Goal: Information Seeking & Learning: Learn about a topic

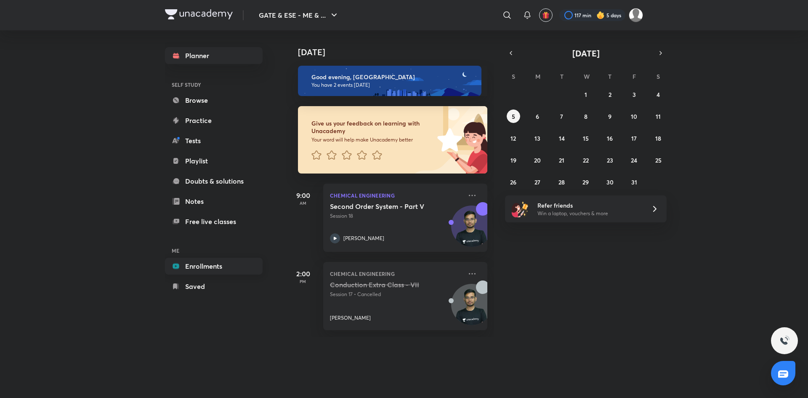
click at [203, 266] on link "Enrollments" at bounding box center [214, 266] width 98 height 17
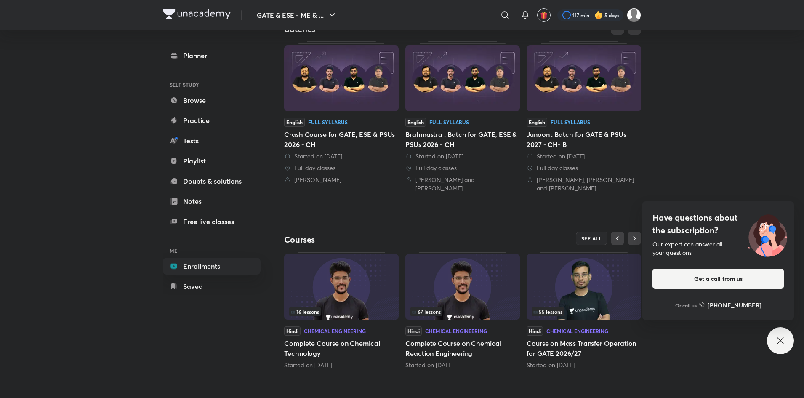
scroll to position [181, 0]
click at [583, 92] on img at bounding box center [584, 79] width 115 height 66
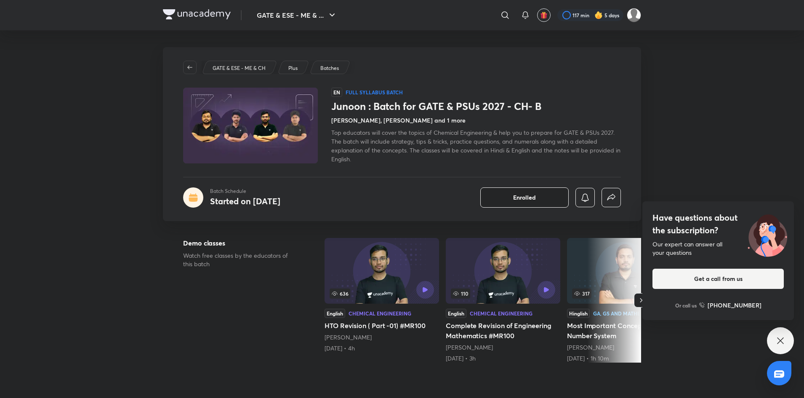
click at [524, 192] on button "Enrolled" at bounding box center [524, 197] width 88 height 20
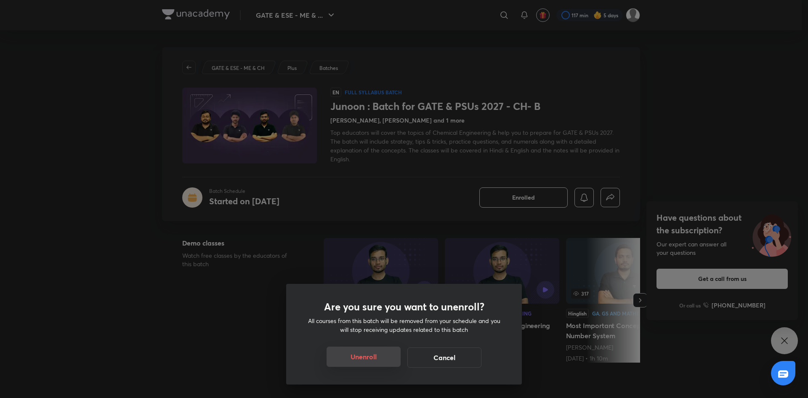
click at [373, 352] on button "Unenroll" at bounding box center [364, 357] width 74 height 20
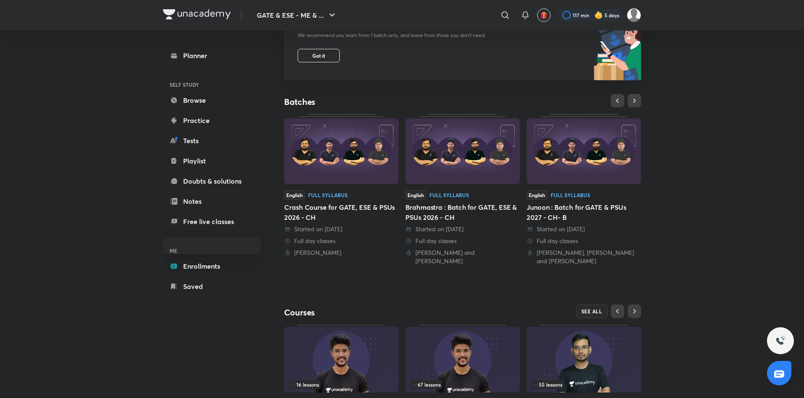
scroll to position [113, 0]
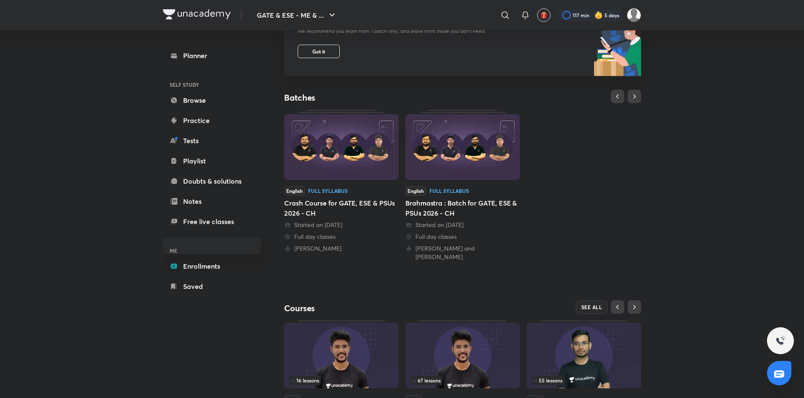
scroll to position [173, 0]
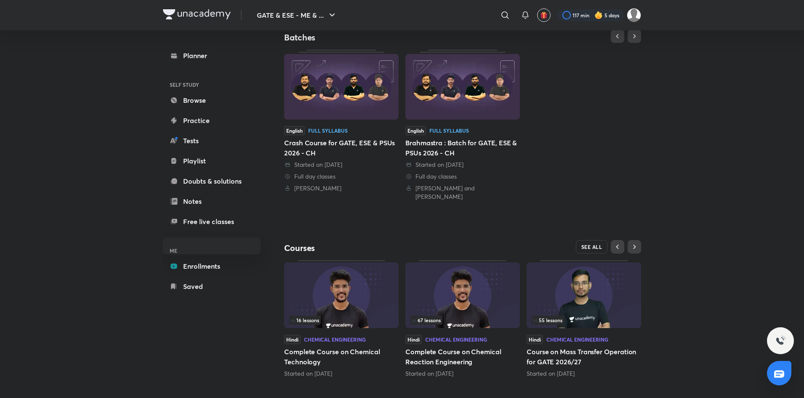
click at [587, 244] on span "SEE ALL" at bounding box center [592, 247] width 21 height 6
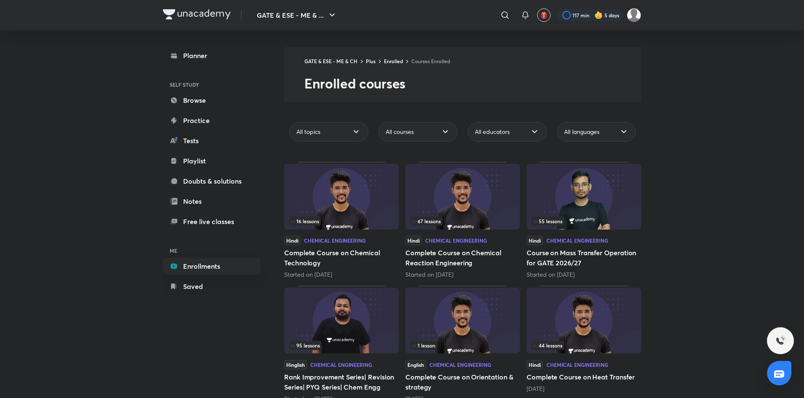
click at [595, 188] on img at bounding box center [584, 197] width 115 height 66
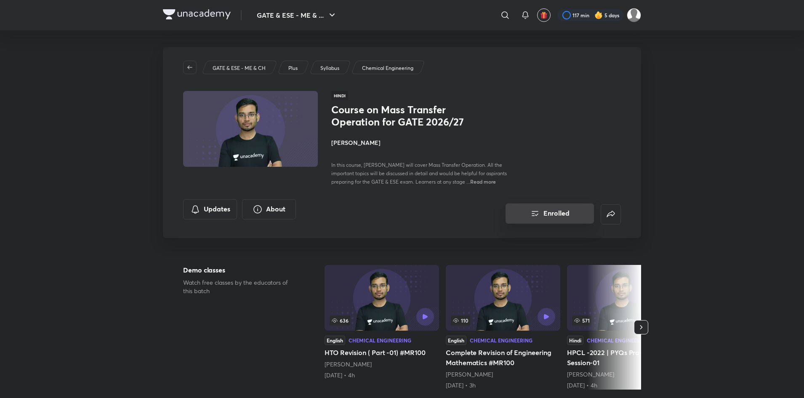
click at [548, 213] on button "Enrolled" at bounding box center [550, 213] width 88 height 20
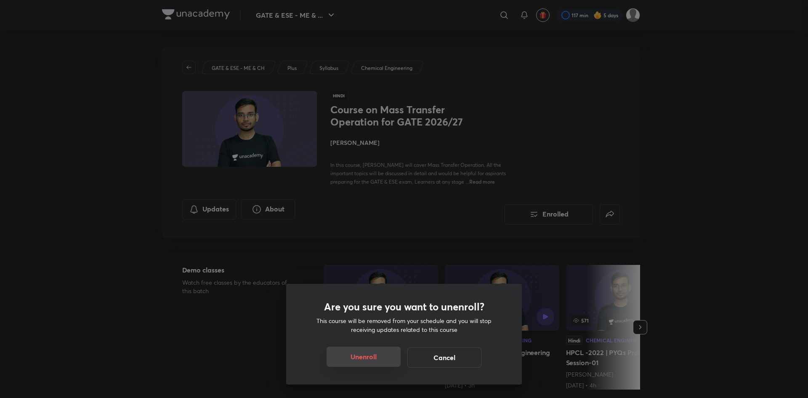
click at [373, 352] on button "Unenroll" at bounding box center [364, 357] width 74 height 20
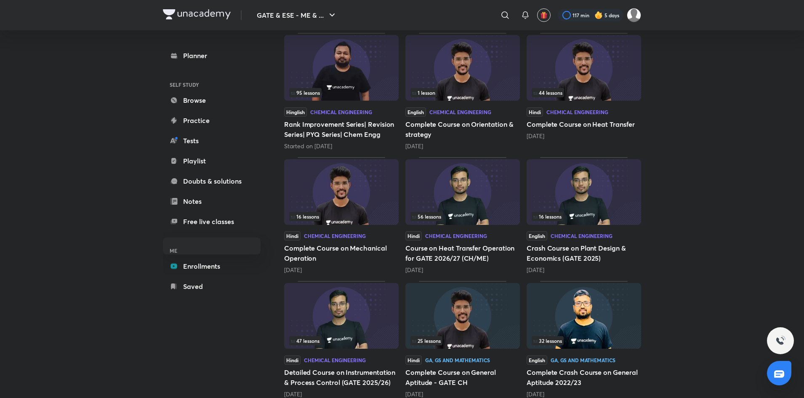
scroll to position [268, 0]
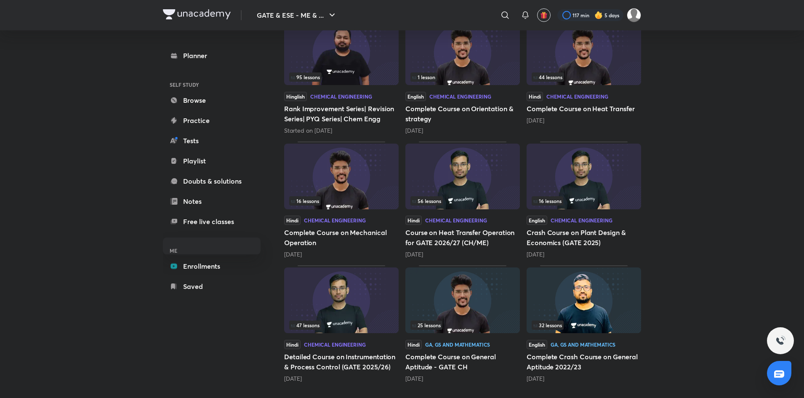
click at [591, 308] on img at bounding box center [584, 300] width 115 height 66
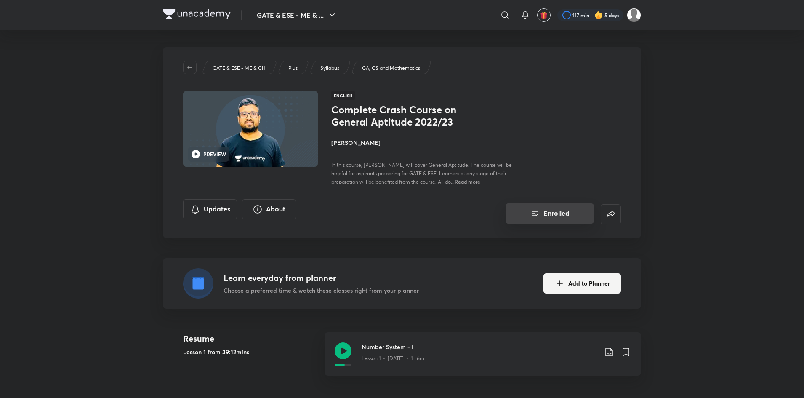
click at [555, 211] on button "Enrolled" at bounding box center [550, 213] width 88 height 20
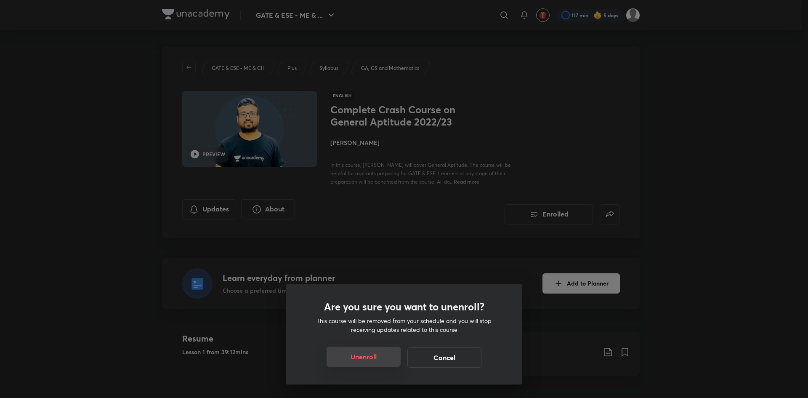
click at [360, 356] on button "Unenroll" at bounding box center [364, 357] width 74 height 20
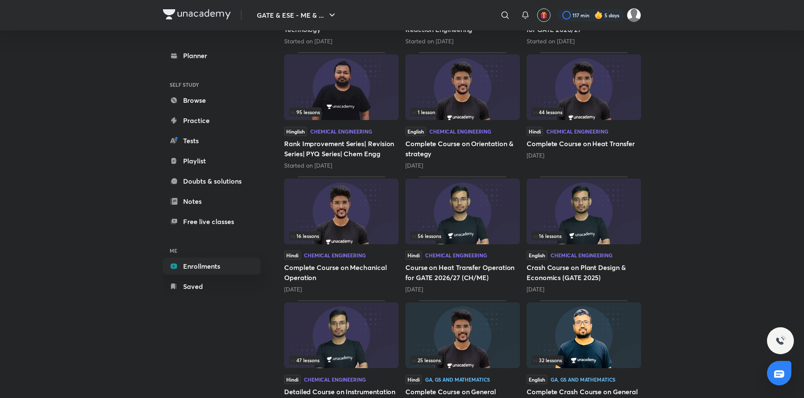
scroll to position [268, 0]
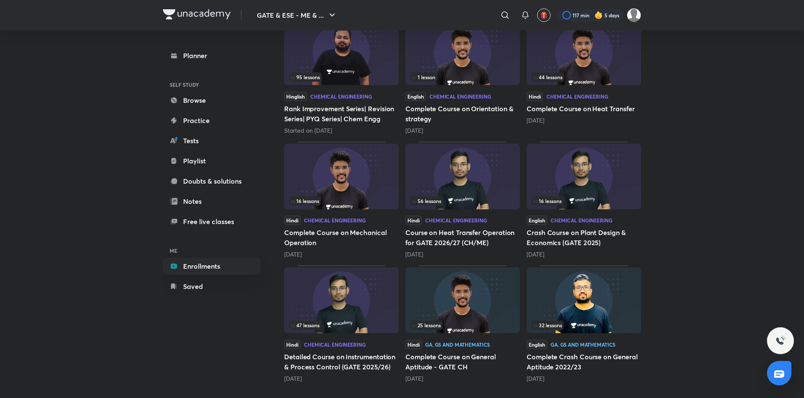
click at [467, 306] on img at bounding box center [463, 300] width 115 height 66
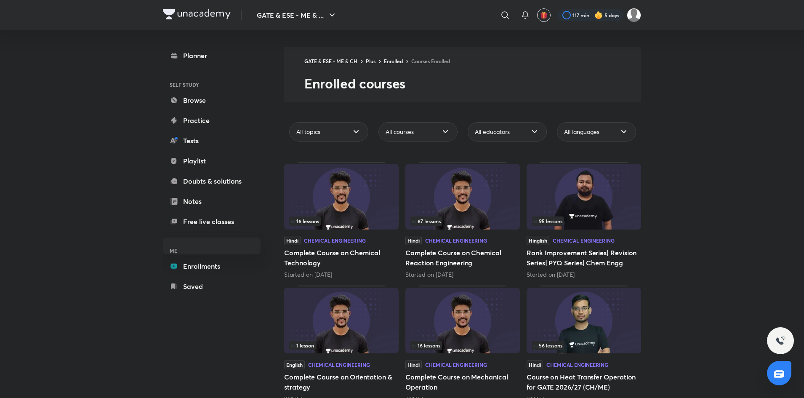
scroll to position [144, 0]
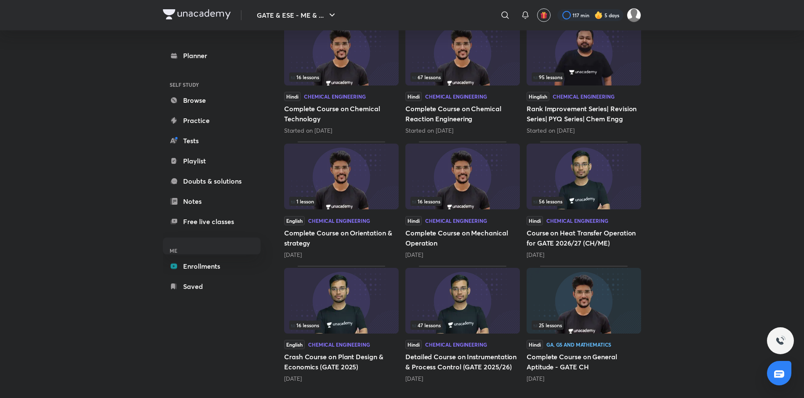
click at [371, 180] on img at bounding box center [341, 177] width 115 height 66
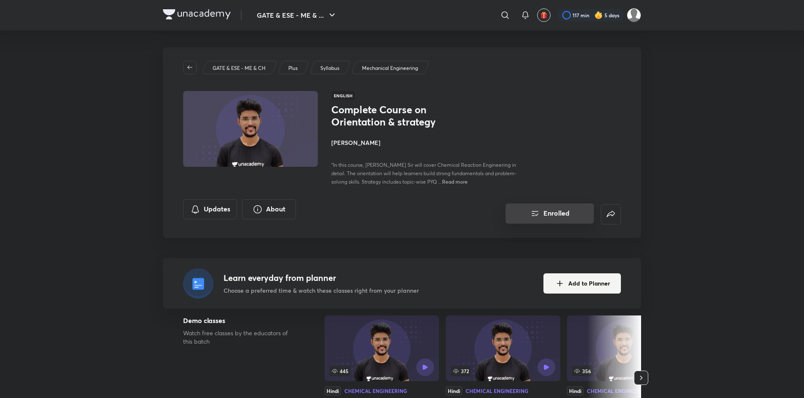
click at [557, 213] on button "Enrolled" at bounding box center [550, 213] width 88 height 20
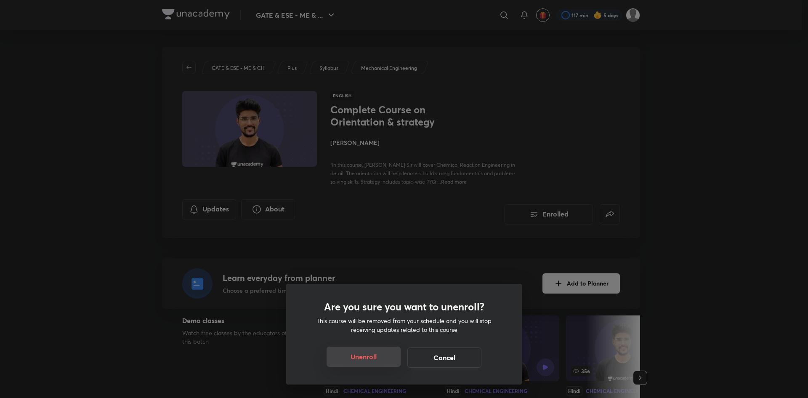
click at [372, 355] on button "Unenroll" at bounding box center [364, 357] width 74 height 20
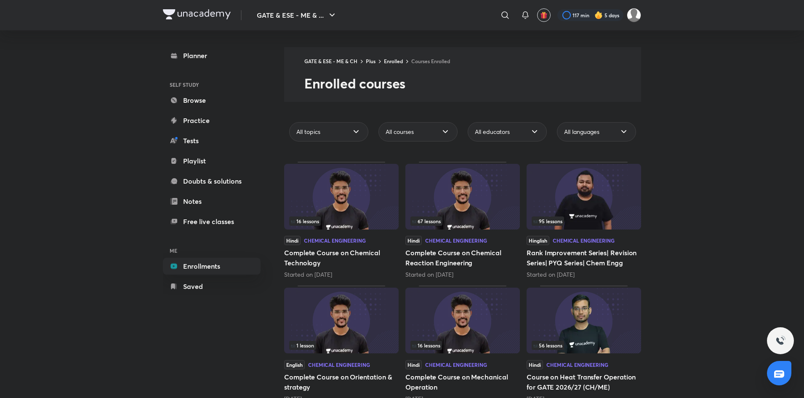
scroll to position [144, 0]
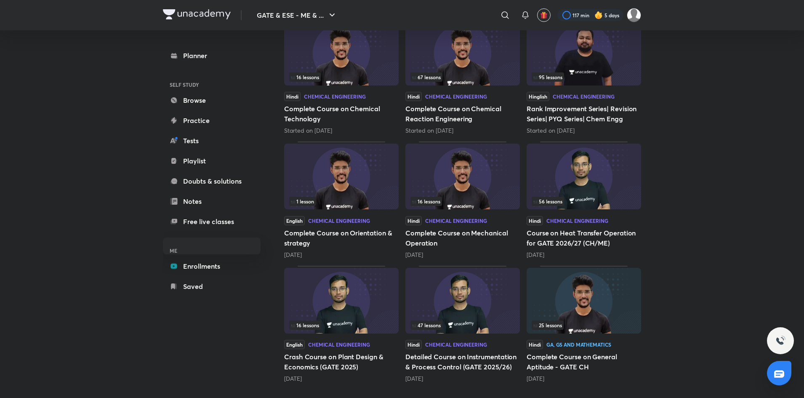
click at [601, 188] on img at bounding box center [584, 177] width 115 height 66
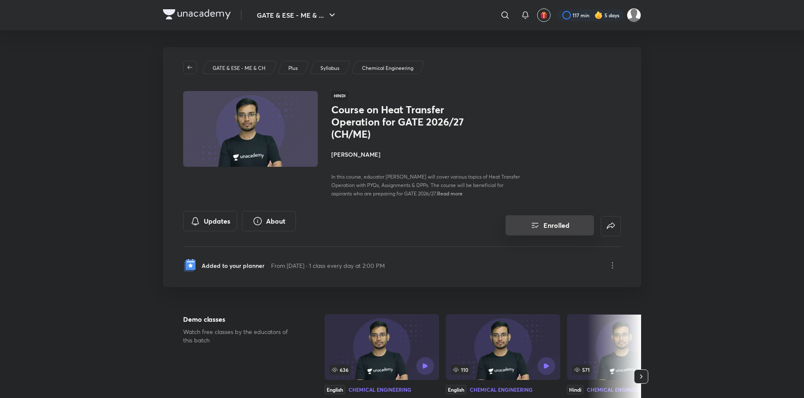
click at [552, 221] on button "Enrolled" at bounding box center [550, 225] width 88 height 20
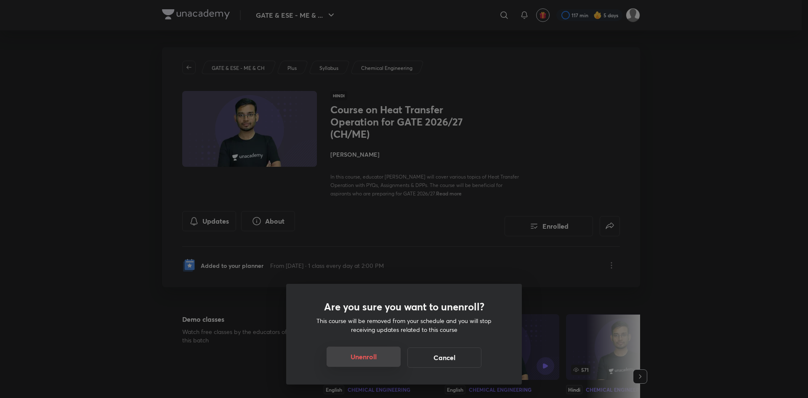
click at [376, 360] on button "Unenroll" at bounding box center [364, 357] width 74 height 20
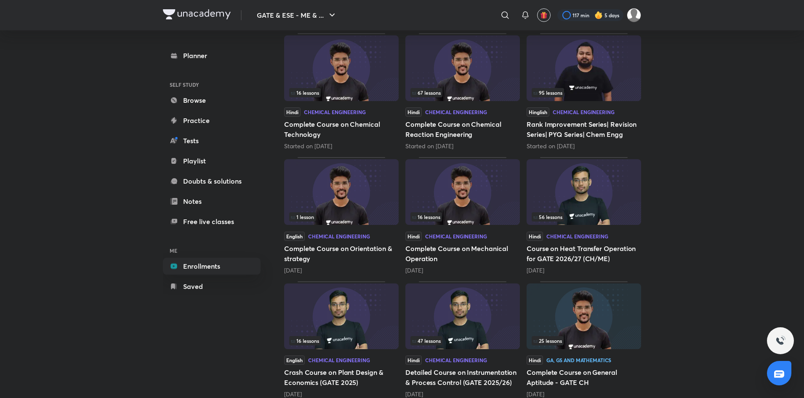
scroll to position [144, 0]
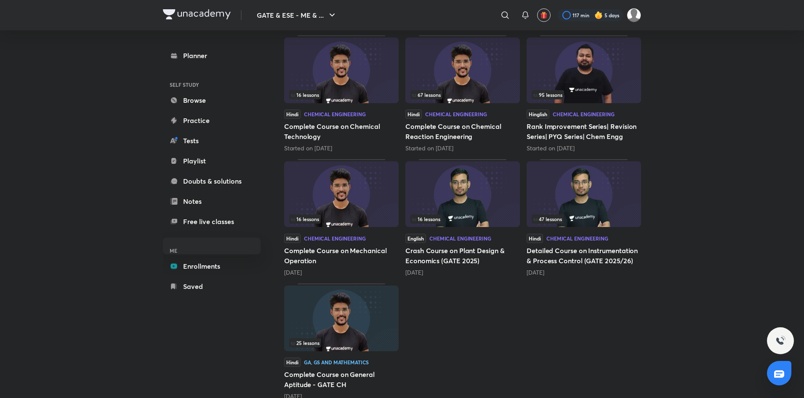
scroll to position [144, 0]
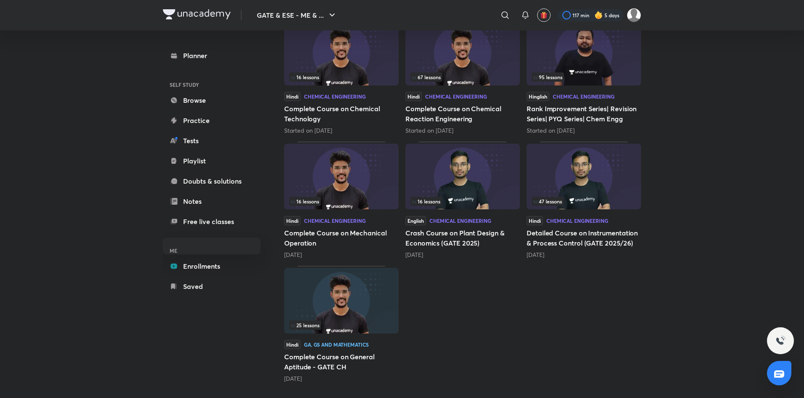
click at [344, 312] on img at bounding box center [341, 301] width 115 height 66
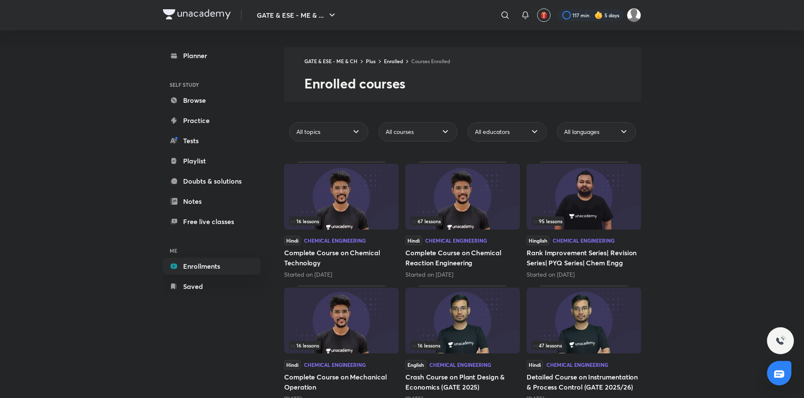
click at [462, 196] on img at bounding box center [463, 197] width 115 height 66
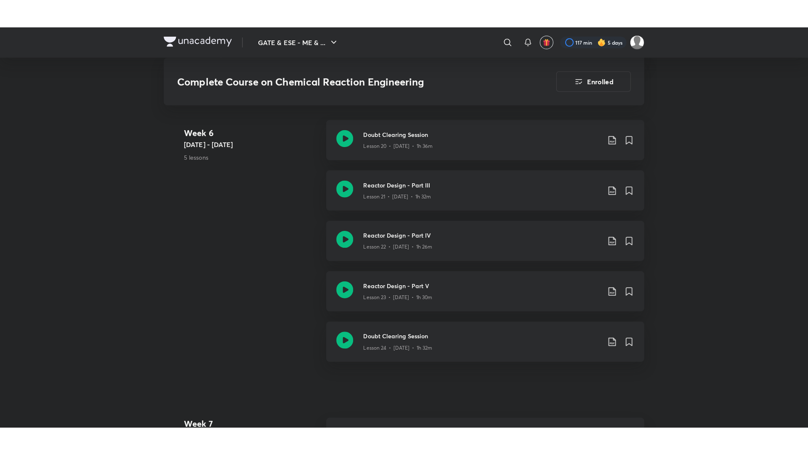
scroll to position [1732, 0]
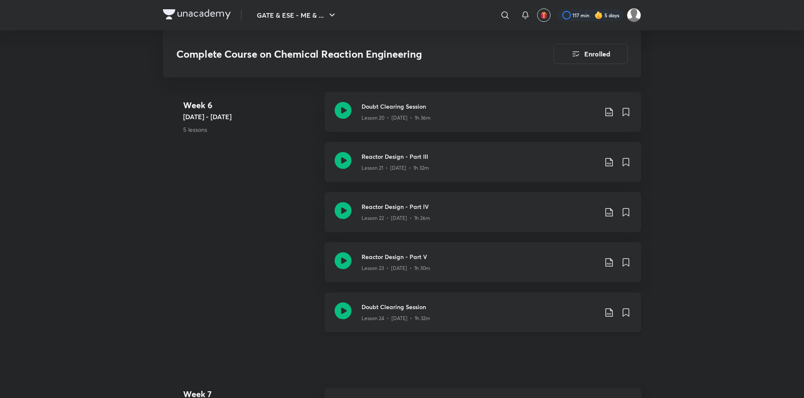
click at [487, 313] on div "Lesson 24 • [DATE] • 1h 32m" at bounding box center [480, 316] width 236 height 11
